Goal: Task Accomplishment & Management: Use online tool/utility

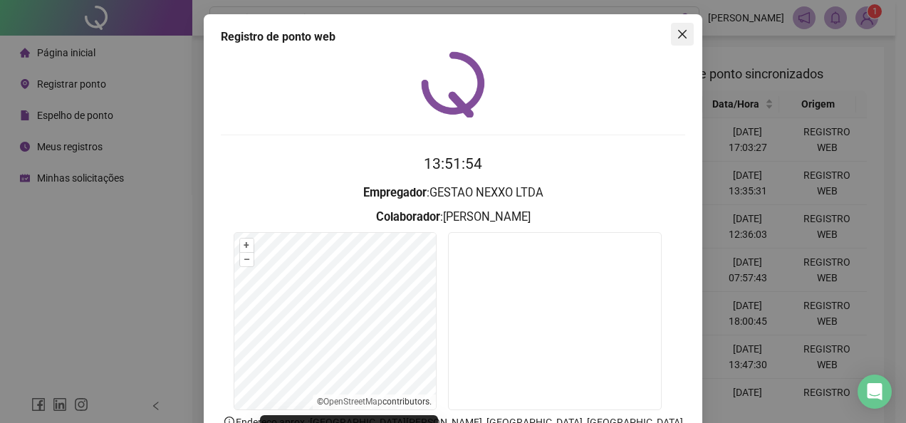
click at [677, 45] on button "Close" at bounding box center [682, 34] width 23 height 23
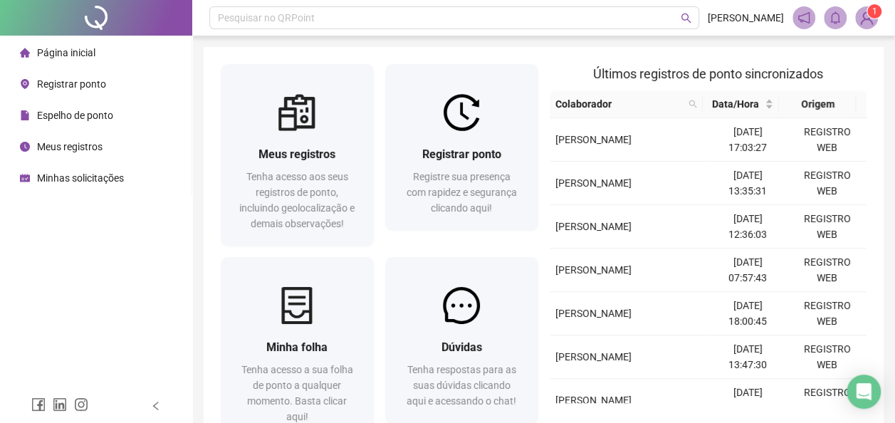
click at [101, 144] on span "Meus registros" at bounding box center [70, 146] width 66 height 11
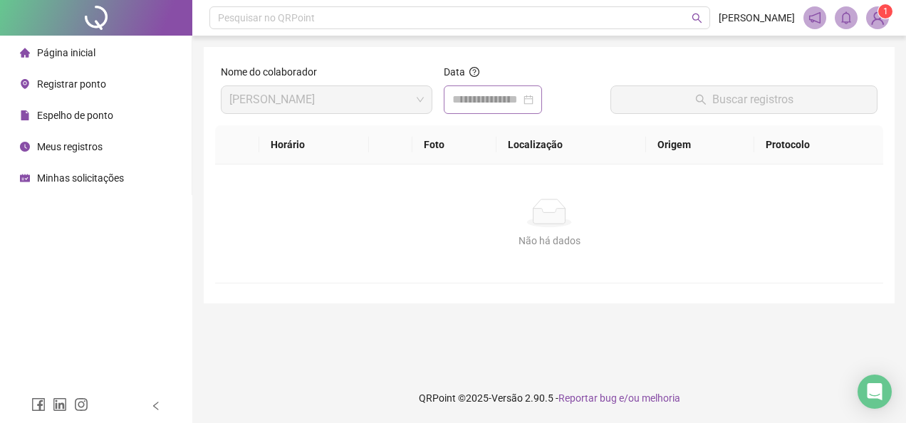
click at [533, 100] on div at bounding box center [492, 99] width 81 height 17
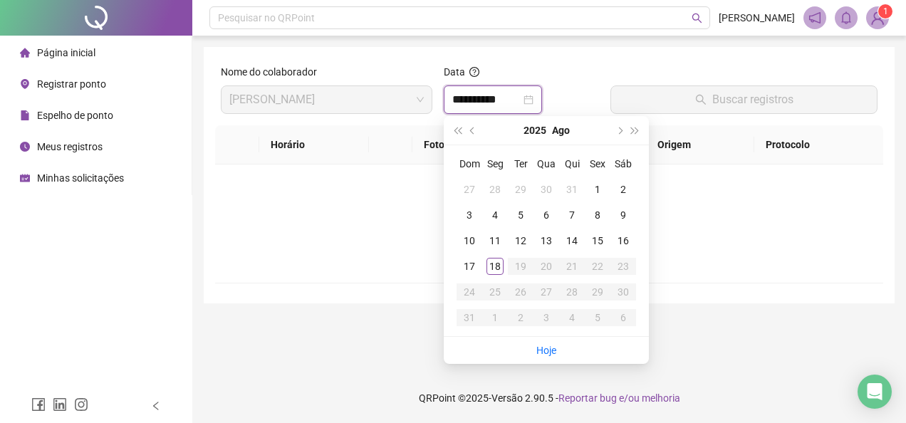
type input "**********"
click at [503, 267] on div "18" at bounding box center [494, 266] width 17 height 17
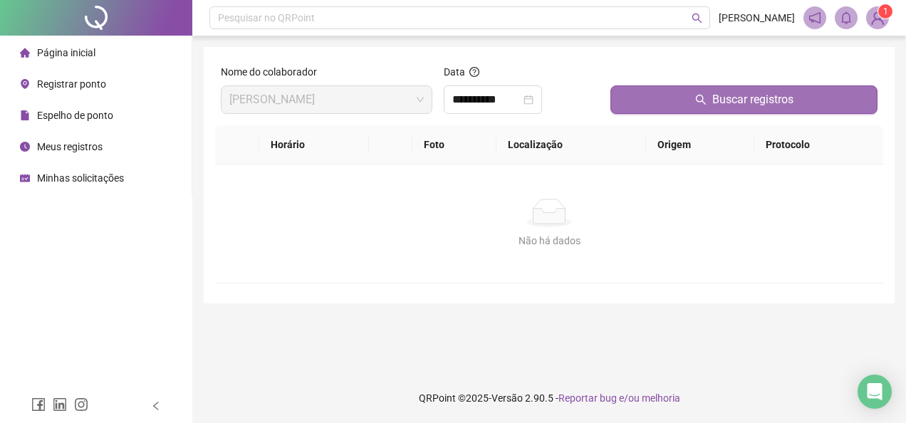
click at [657, 91] on button "Buscar registros" at bounding box center [743, 99] width 267 height 28
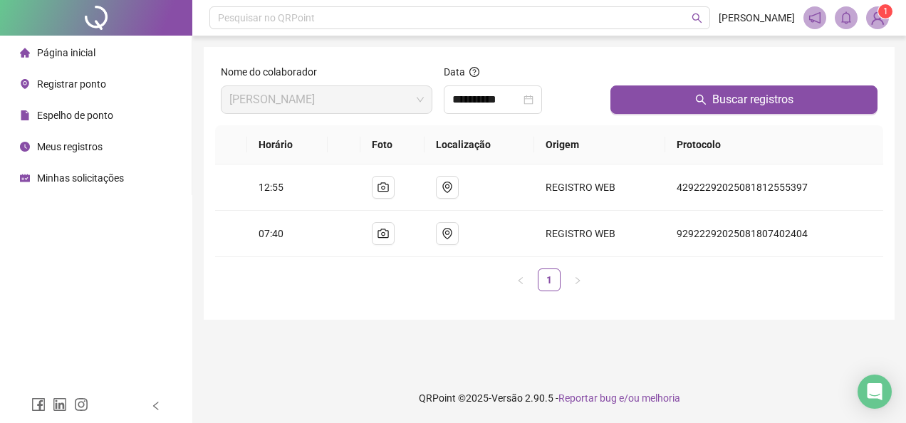
click at [57, 90] on span "Registrar ponto" at bounding box center [71, 83] width 69 height 11
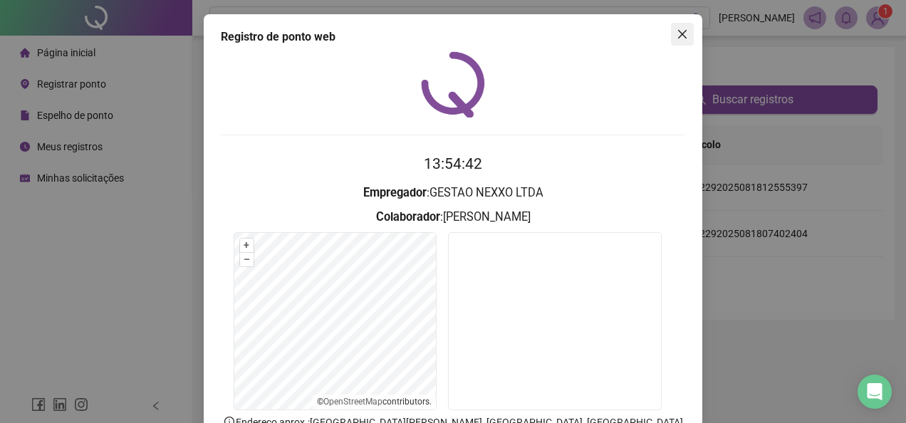
click at [678, 35] on icon "close" at bounding box center [682, 34] width 9 height 9
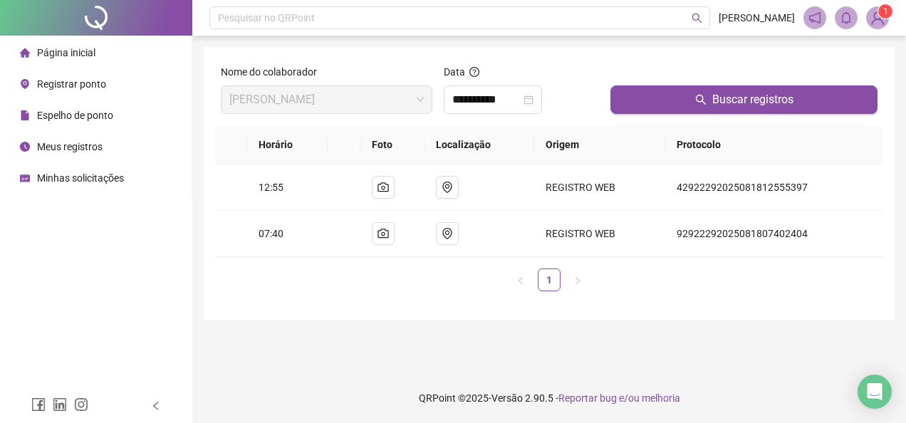
click at [72, 80] on span "Registrar ponto" at bounding box center [71, 83] width 69 height 11
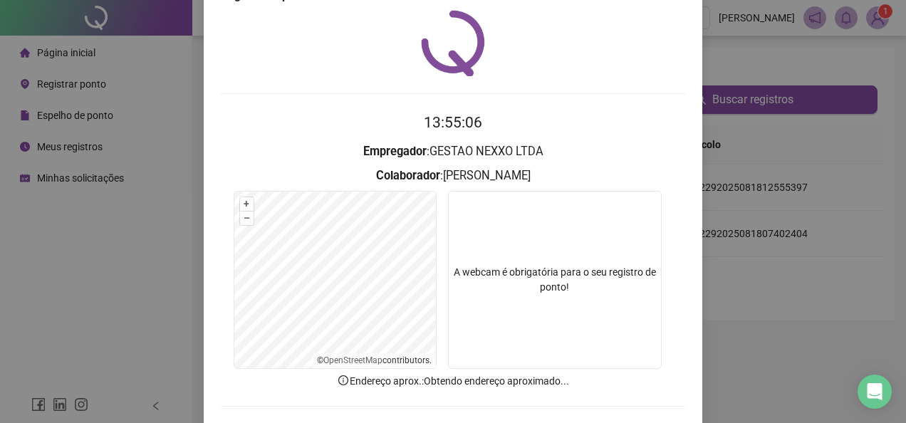
scroll to position [100, 0]
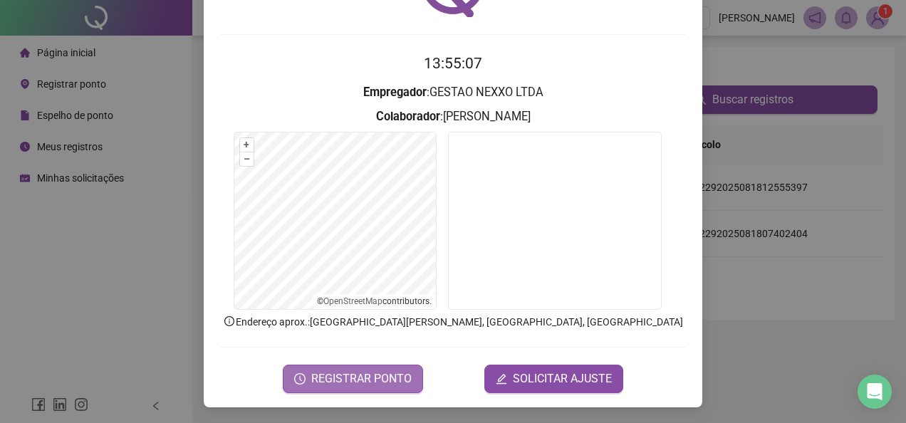
click at [373, 372] on span "REGISTRAR PONTO" at bounding box center [361, 378] width 100 height 17
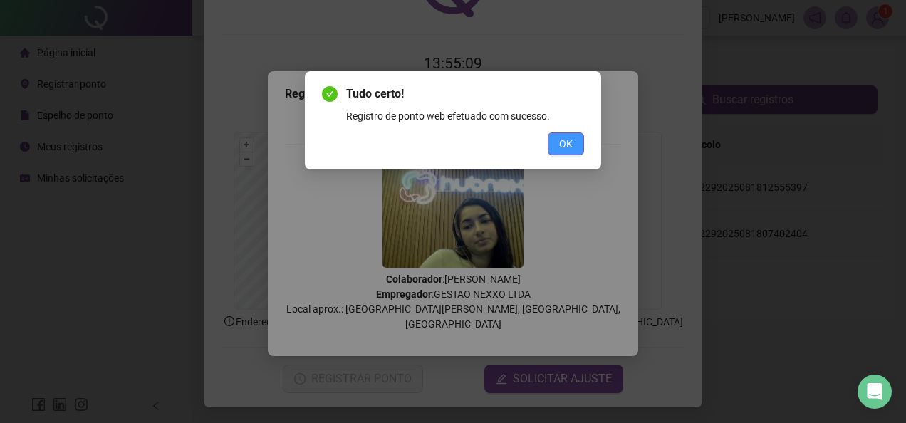
click at [570, 136] on span "OK" at bounding box center [566, 144] width 14 height 16
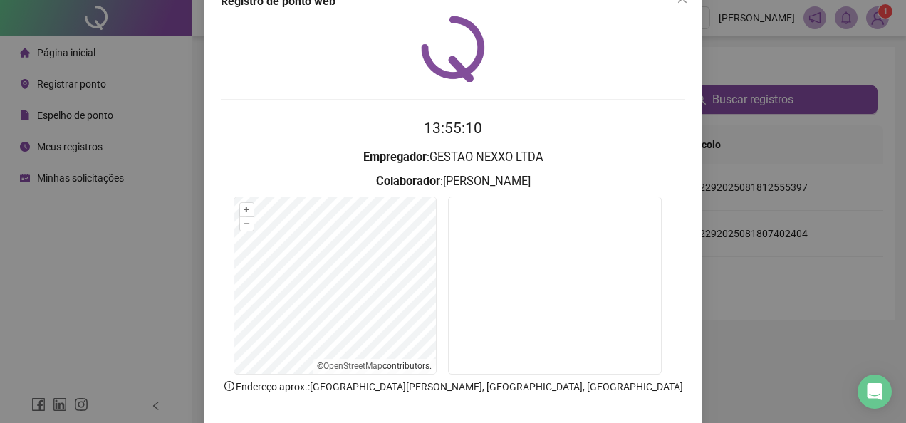
scroll to position [0, 0]
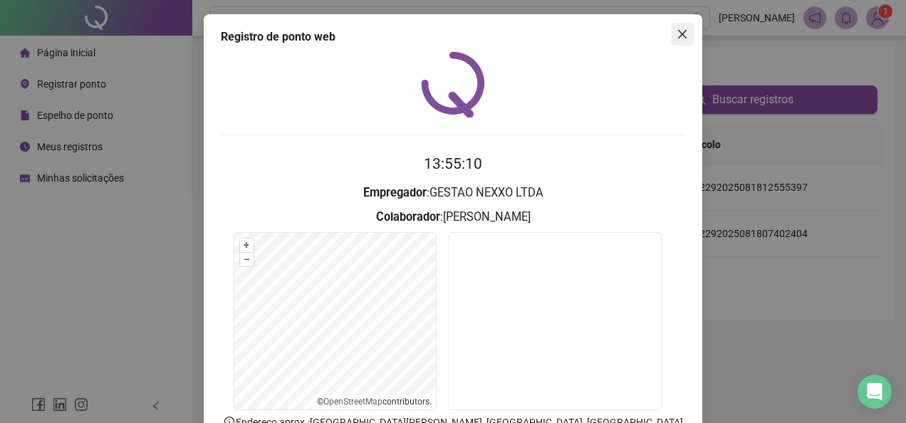
click at [678, 35] on icon "close" at bounding box center [682, 34] width 9 height 9
